Goal: Task Accomplishment & Management: Complete application form

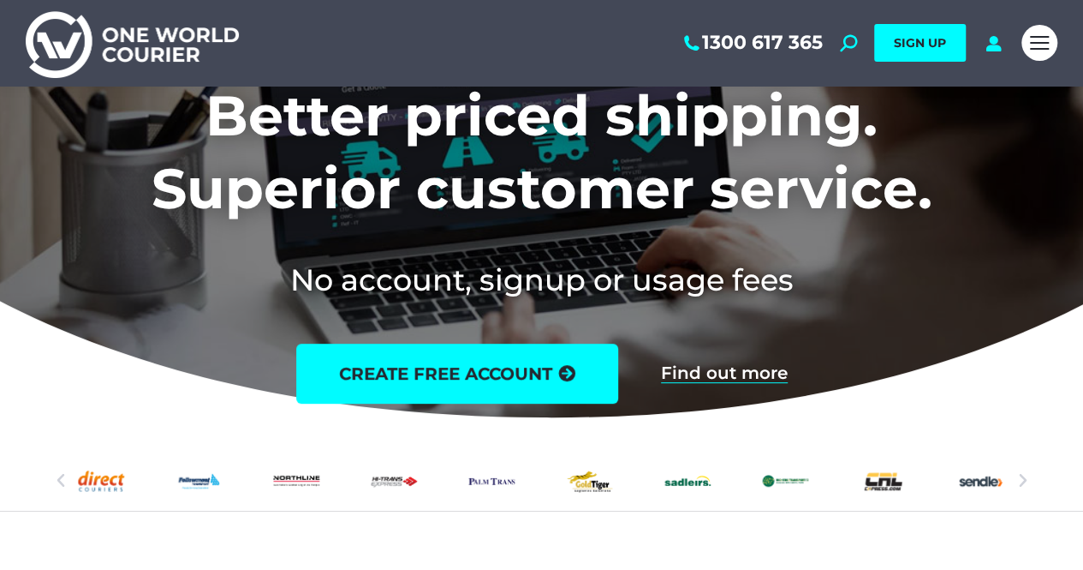
scroll to position [257, 0]
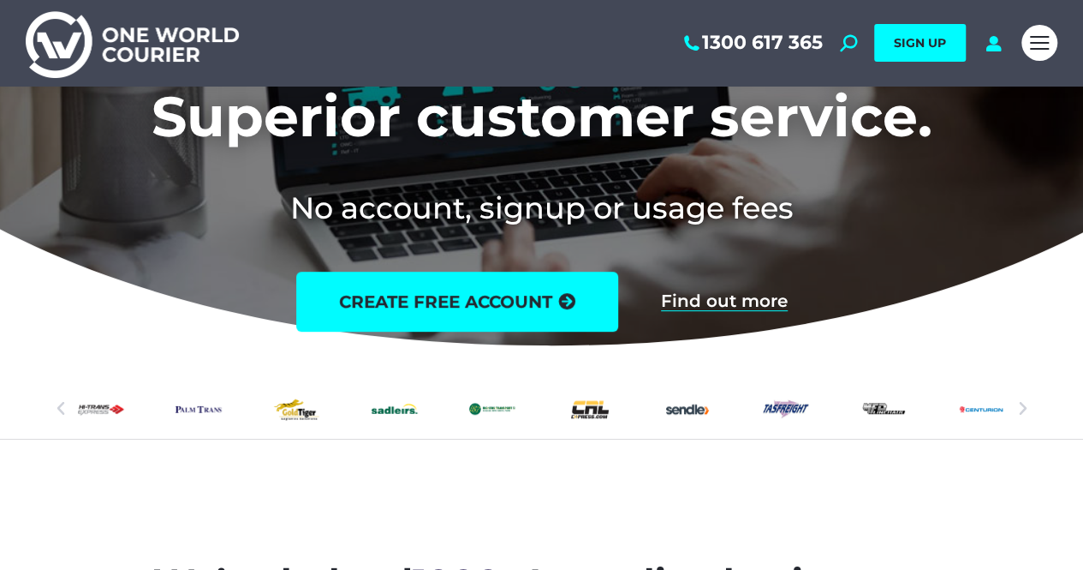
click at [1017, 407] on icon "Next slide" at bounding box center [1022, 408] width 17 height 17
click at [1025, 409] on icon "Next slide" at bounding box center [1022, 408] width 17 height 17
drag, startPoint x: 858, startPoint y: 401, endPoint x: 427, endPoint y: 406, distance: 430.8
click at [449, 403] on div "Slides" at bounding box center [541, 409] width 927 height 60
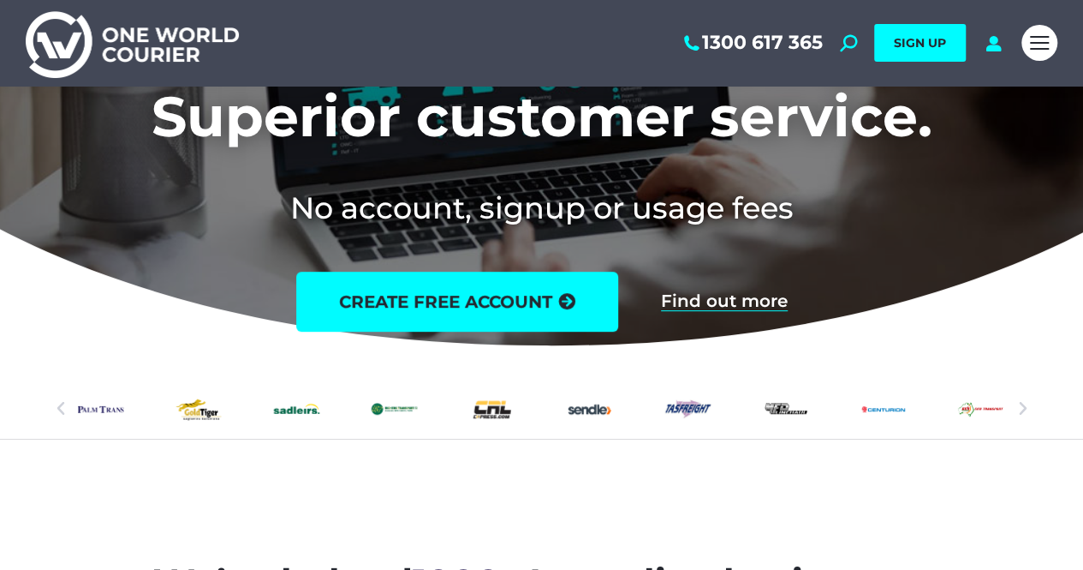
click at [53, 403] on icon "Previous slide" at bounding box center [60, 408] width 17 height 17
click at [53, 412] on icon "Previous slide" at bounding box center [60, 408] width 17 height 17
click at [60, 410] on icon "Previous slide" at bounding box center [60, 408] width 17 height 17
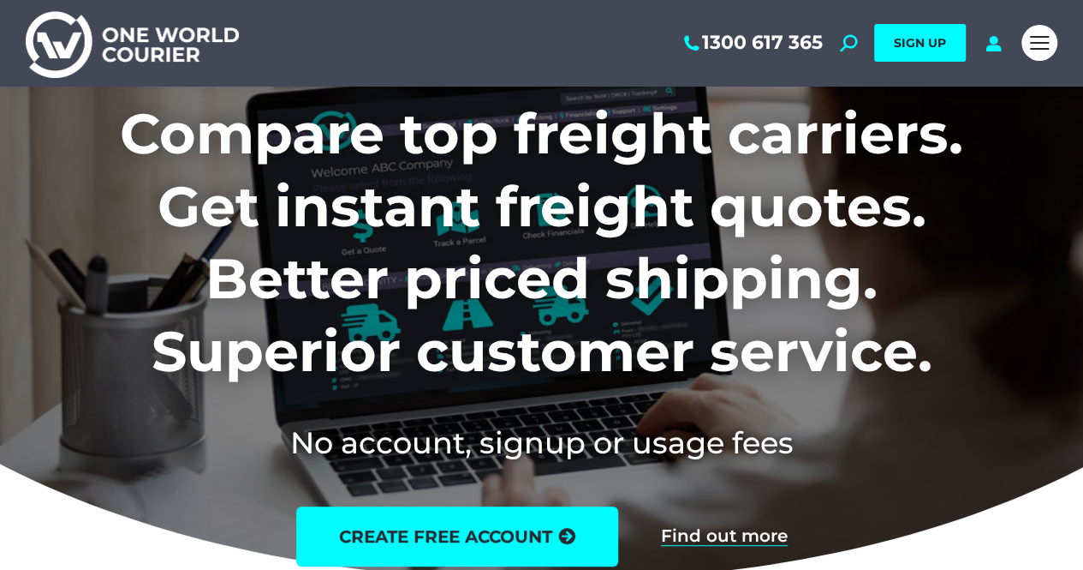
scroll to position [86, 0]
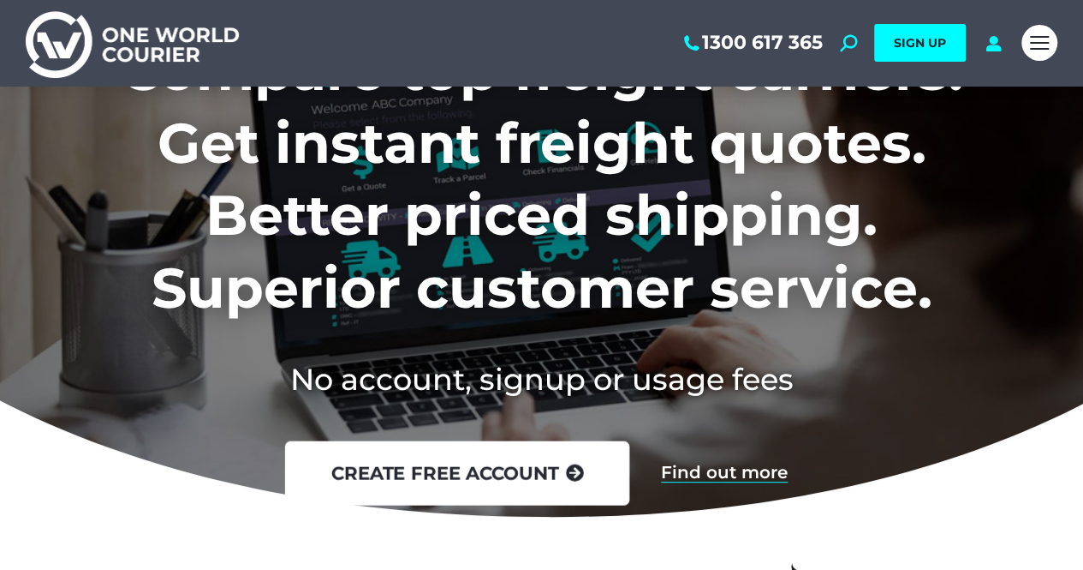
click at [437, 465] on link "create free account" at bounding box center [456, 473] width 344 height 64
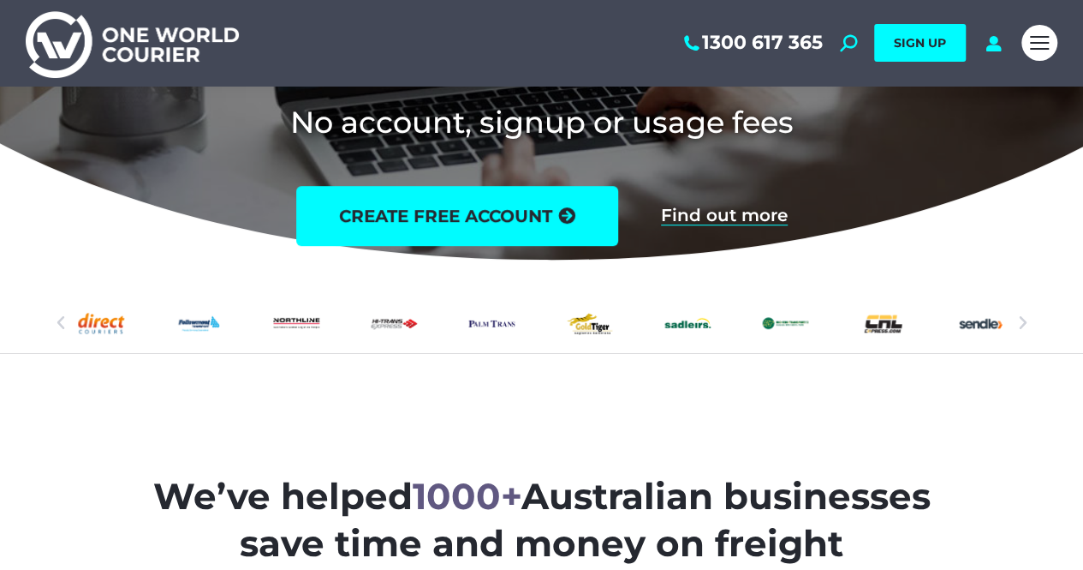
scroll to position [0, 0]
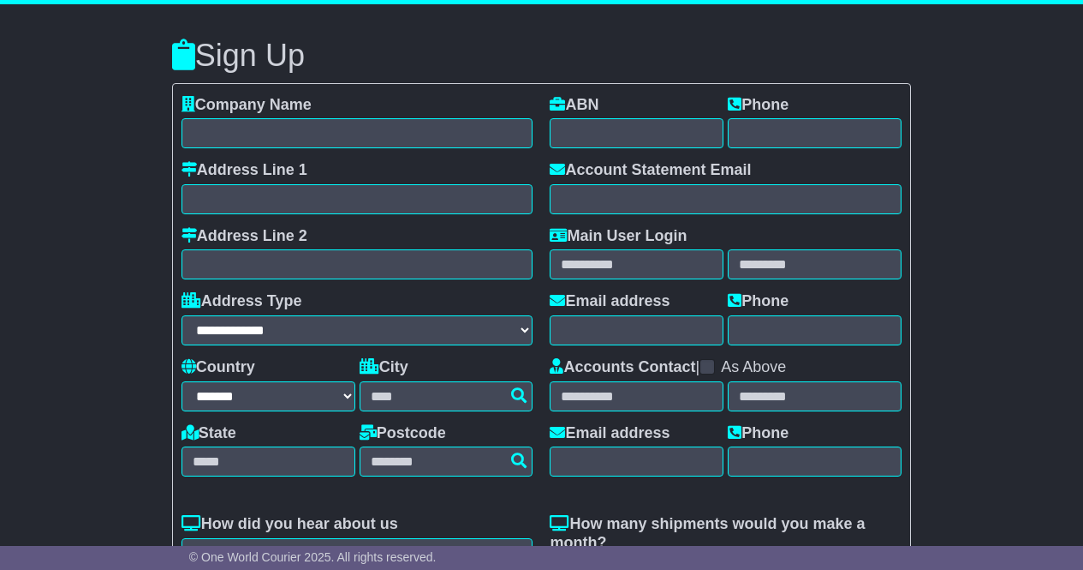
select select "**"
